Goal: Information Seeking & Learning: Learn about a topic

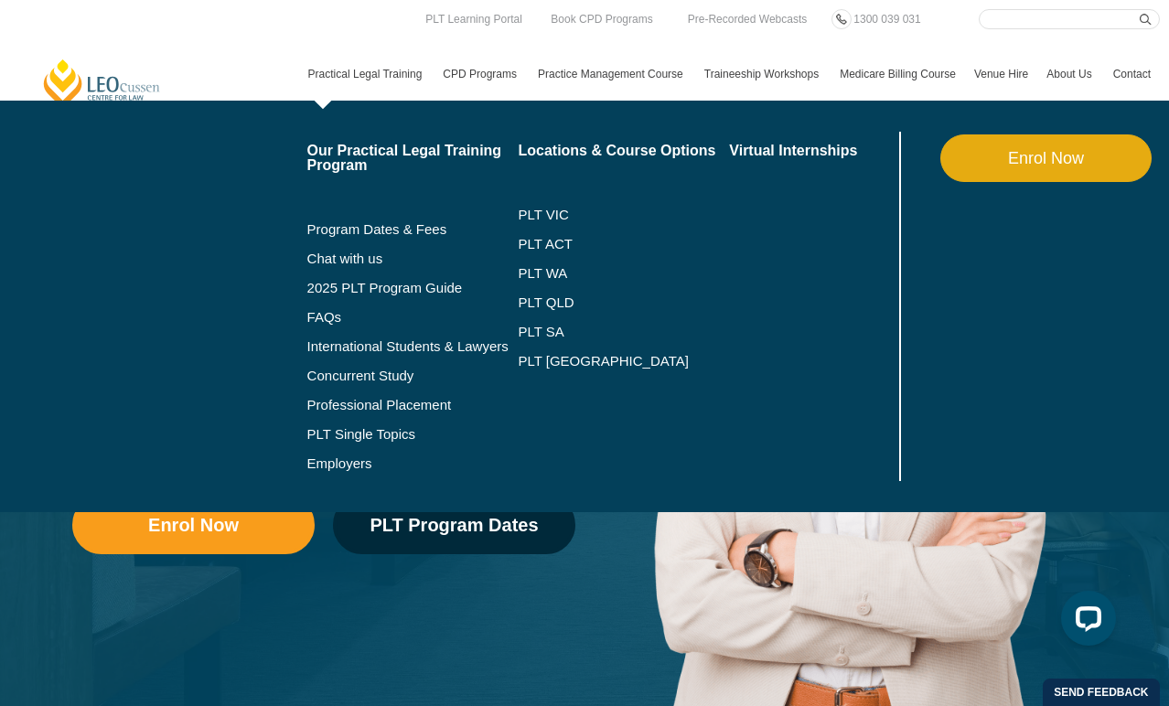
click at [330, 72] on link "Practical Legal Training" at bounding box center [366, 74] width 135 height 53
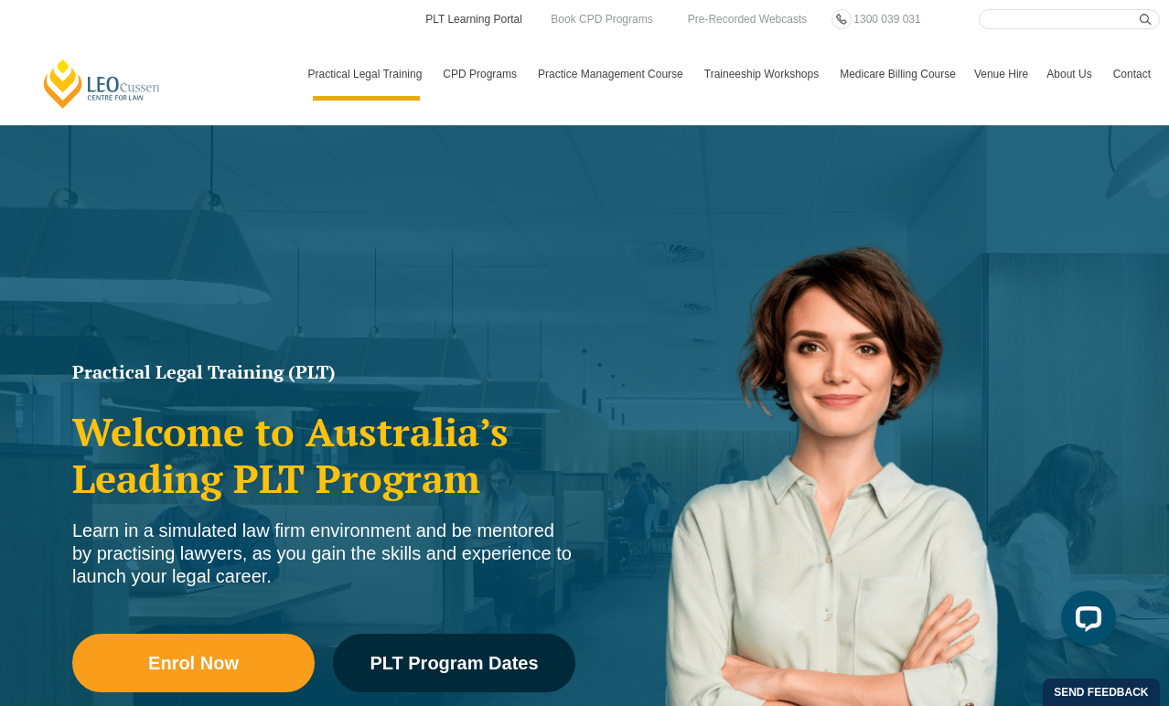
click at [463, 18] on link "PLT Learning Portal" at bounding box center [474, 19] width 101 height 20
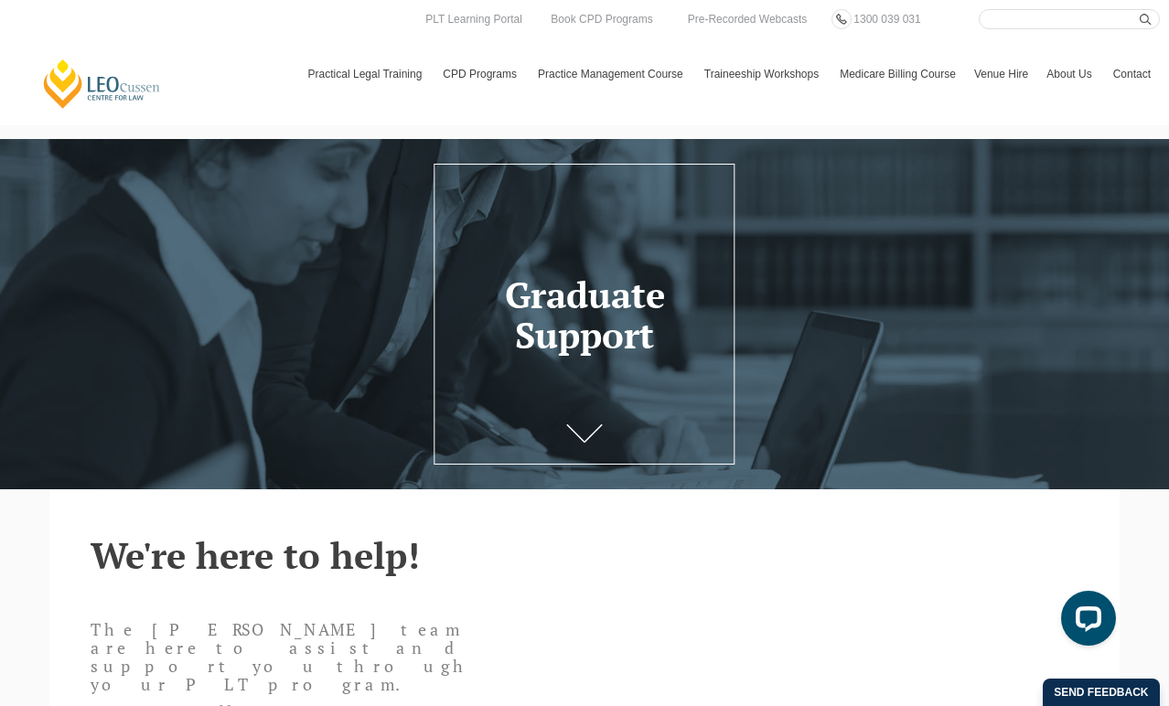
click at [995, 28] on input "Search here" at bounding box center [1069, 19] width 181 height 20
type input "print"
click at [1140, 9] on button "submit" at bounding box center [1150, 19] width 20 height 20
